Goal: Transaction & Acquisition: Purchase product/service

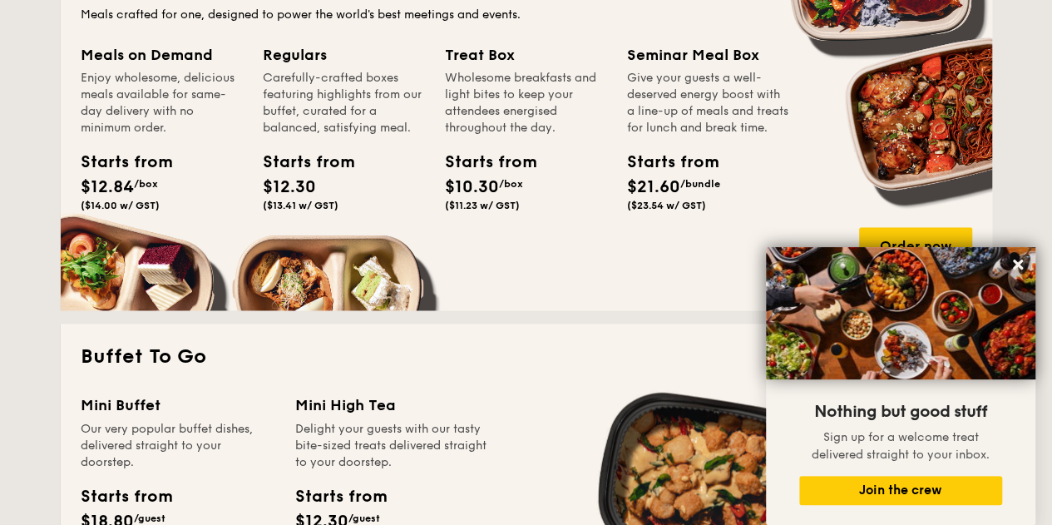
scroll to position [1331, 0]
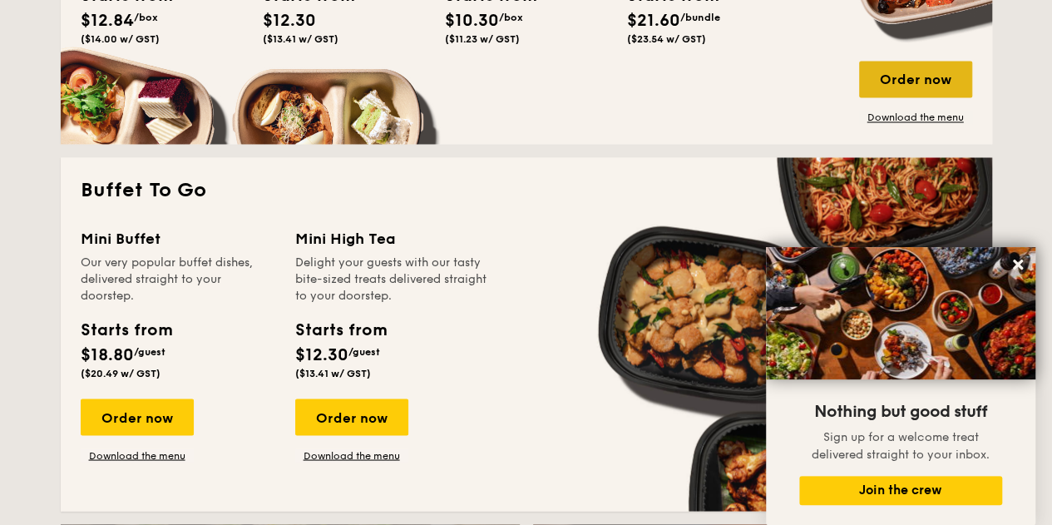
click at [902, 86] on div "Order now" at bounding box center [915, 79] width 113 height 37
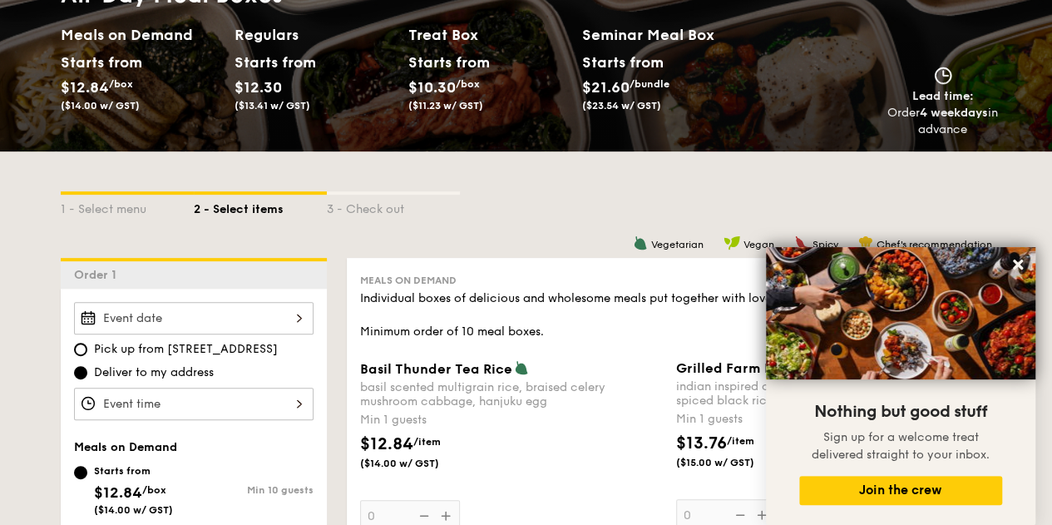
scroll to position [250, 0]
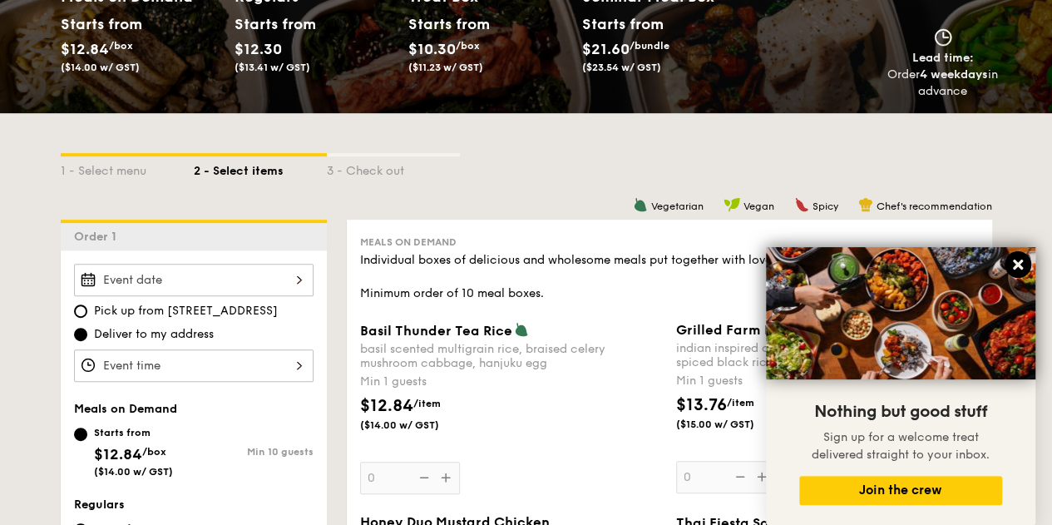
click at [1016, 260] on icon at bounding box center [1018, 264] width 15 height 15
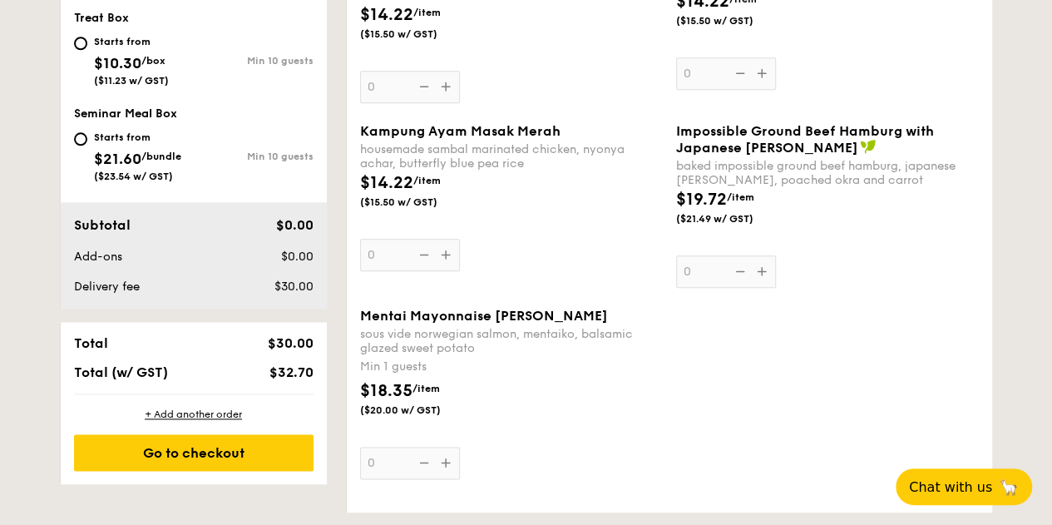
scroll to position [333, 0]
